Goal: Information Seeking & Learning: Learn about a topic

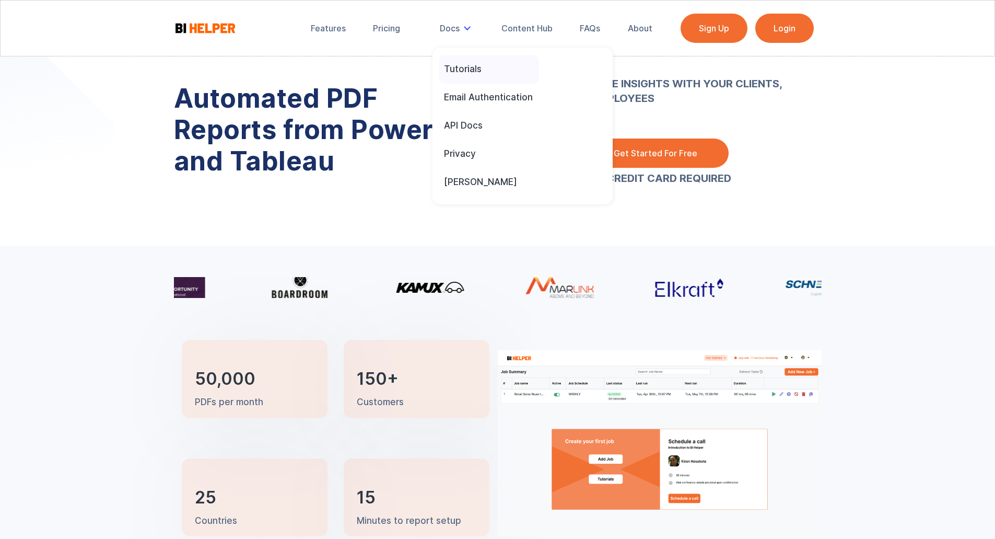
click at [464, 75] on div "Tutorials" at bounding box center [463, 69] width 38 height 13
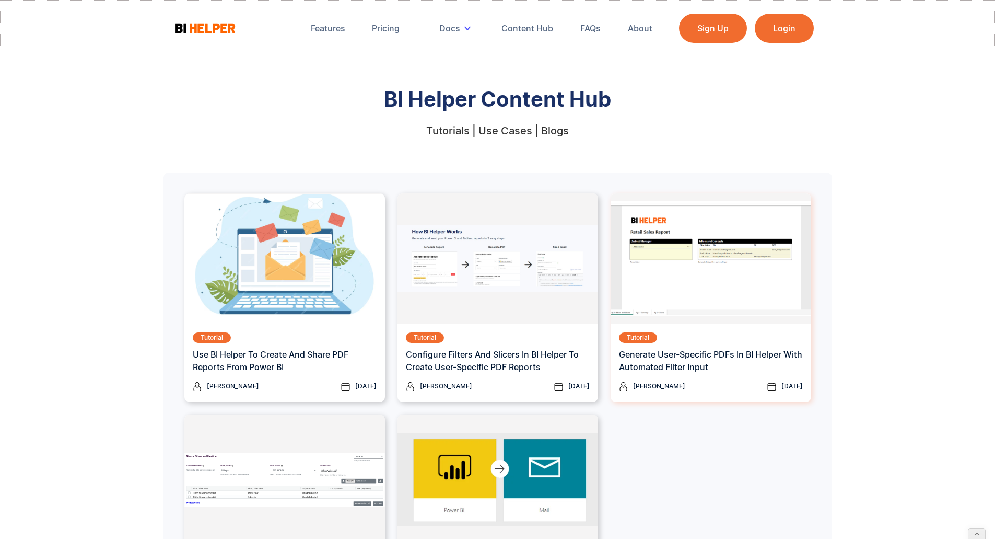
click at [726, 344] on div "Tutorial Generate User-specific PDFs In BI Helper with Automated Filter Input" at bounding box center [711, 356] width 184 height 49
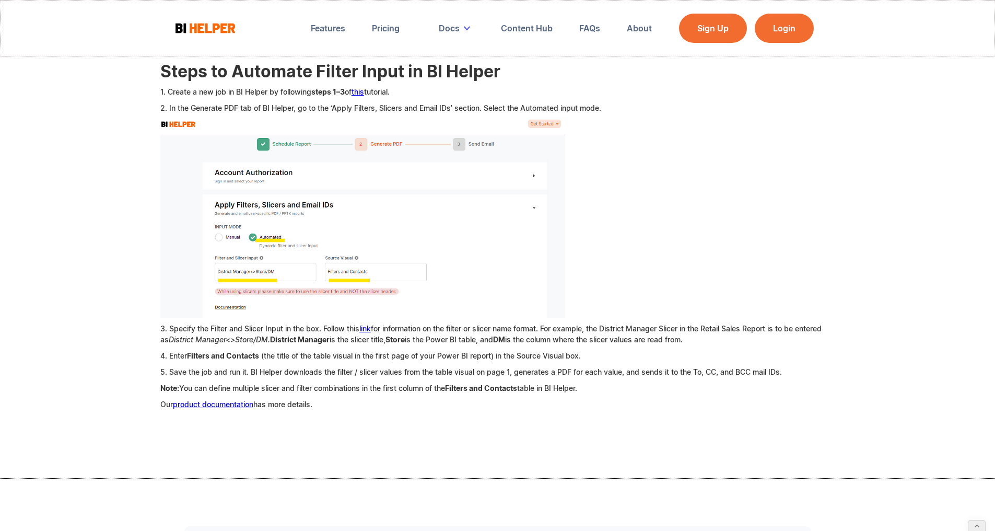
scroll to position [838, 0]
